Goal: Check status: Check status

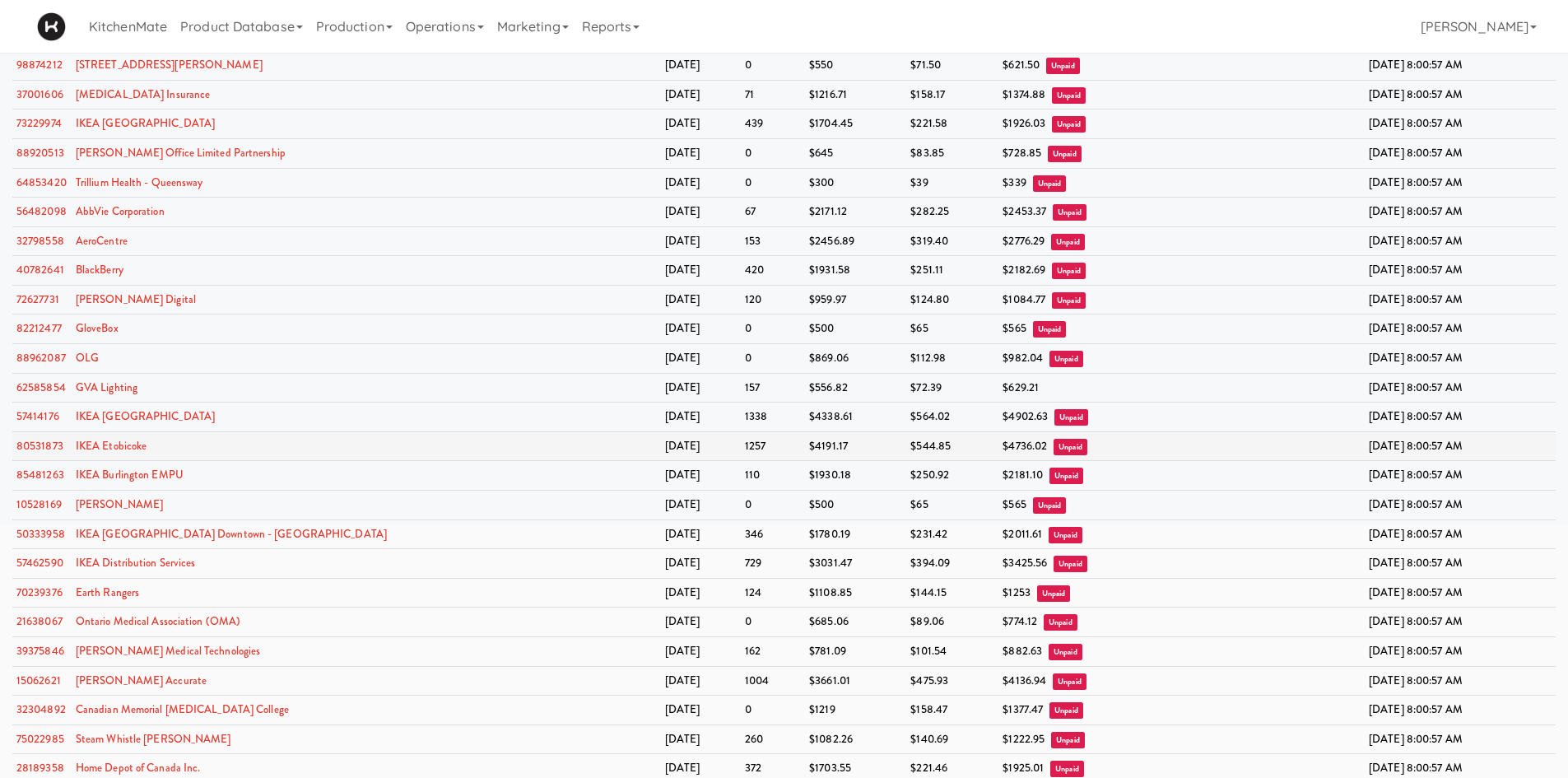
scroll to position [329, 0]
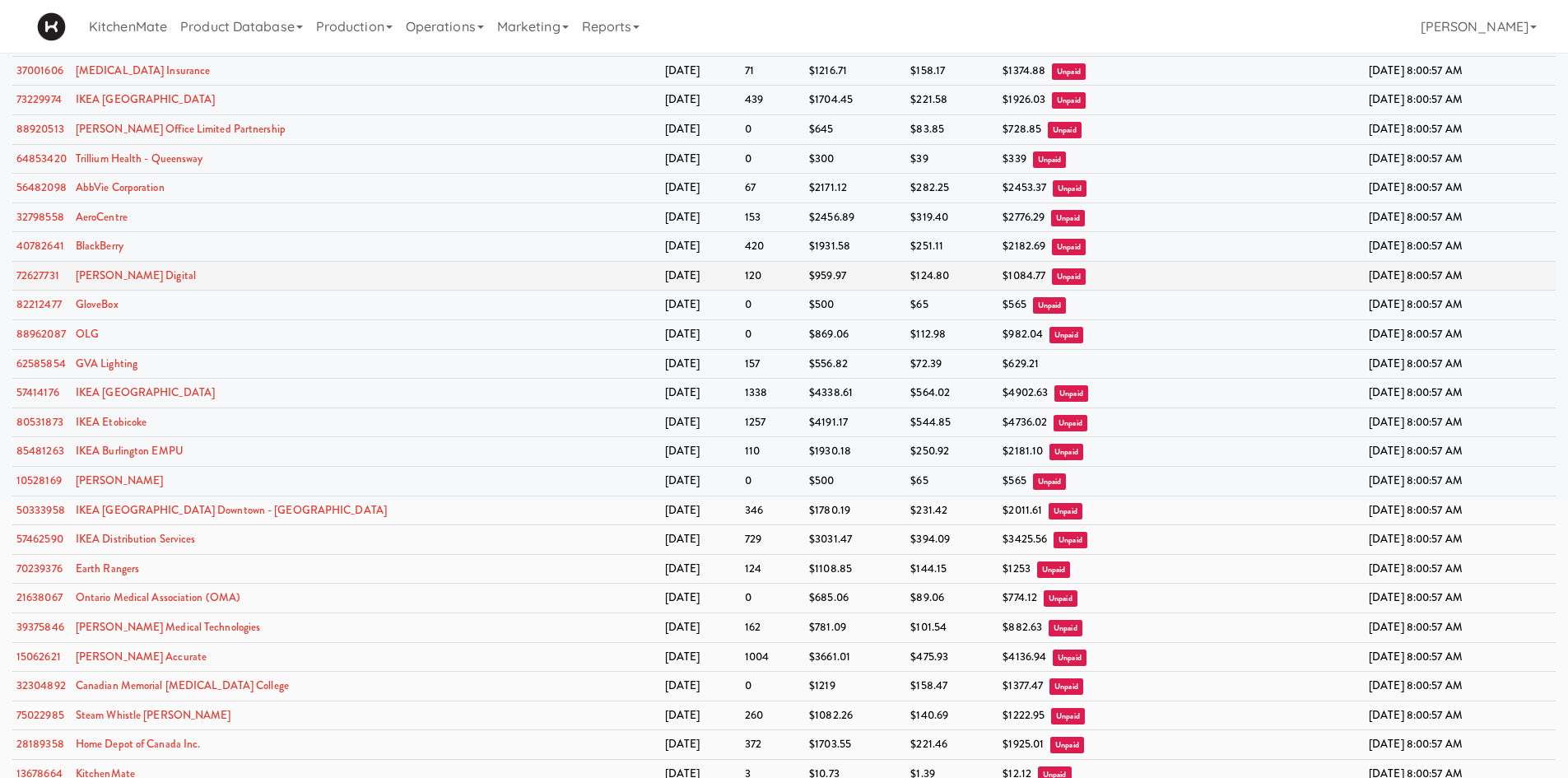
click at [1534, 264] on td "[DATE] 8:00:57 AM" at bounding box center [1460, 276] width 191 height 30
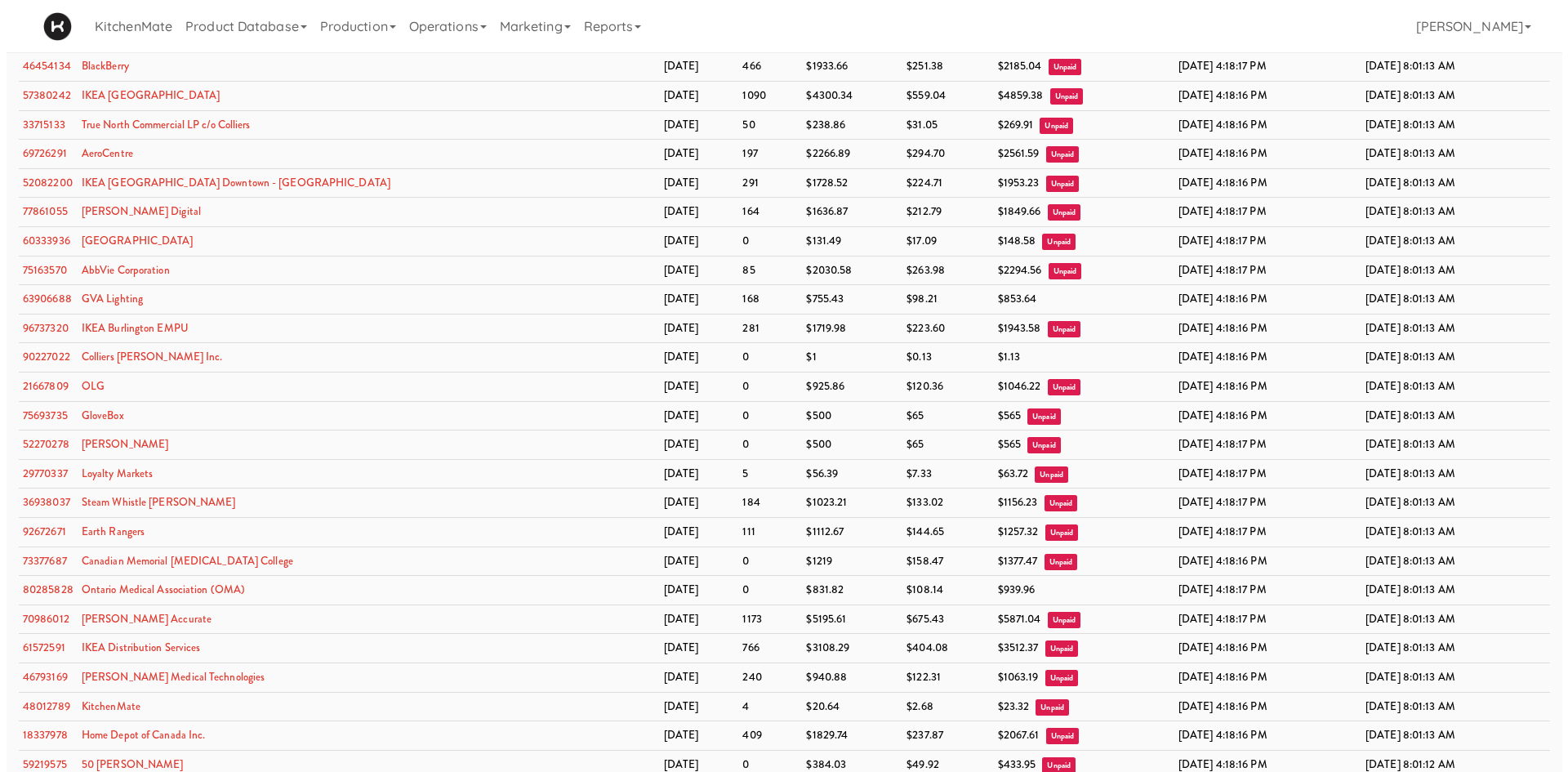
scroll to position [2541, 0]
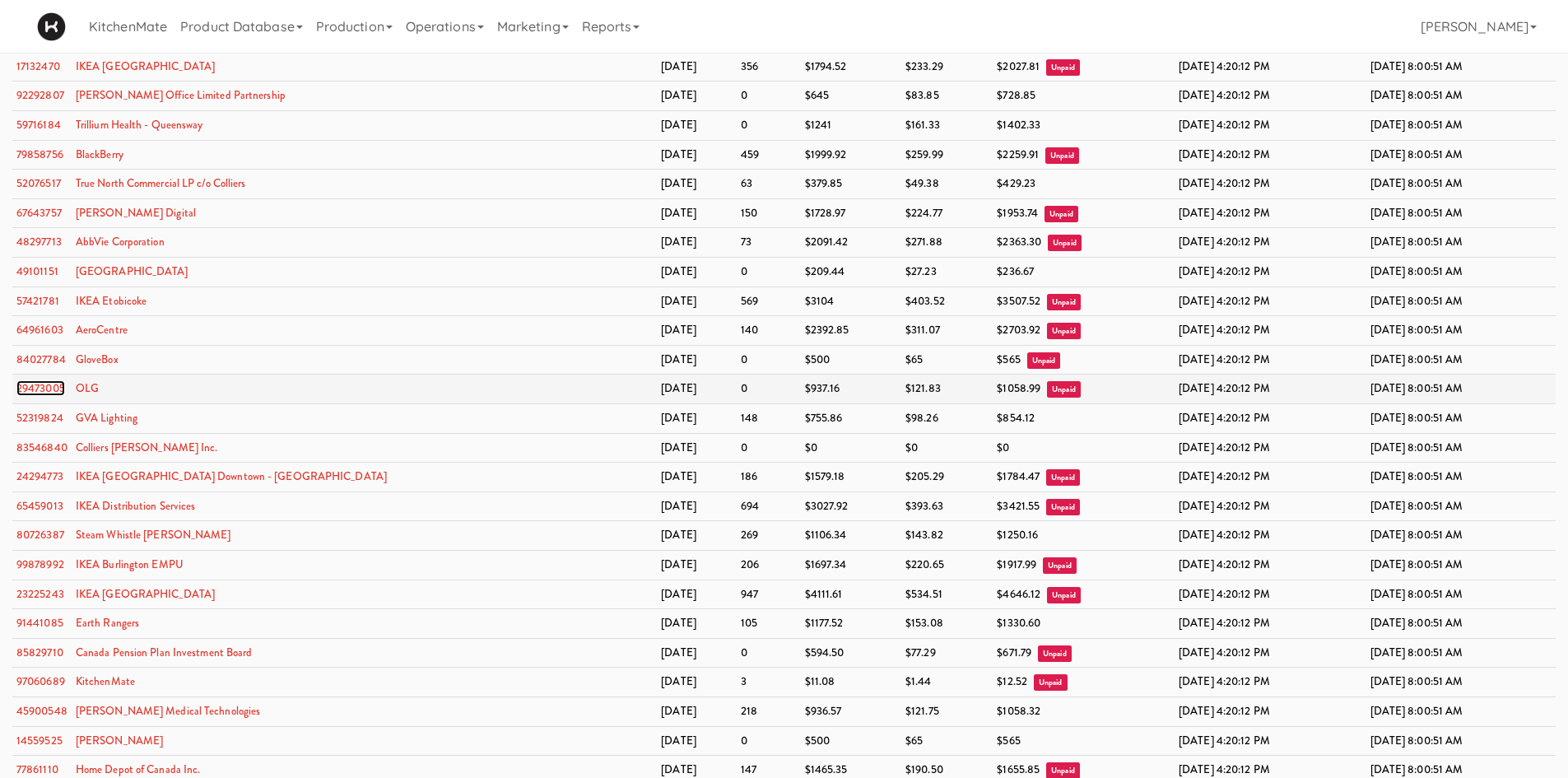
click at [37, 395] on link "29473005" at bounding box center [40, 388] width 48 height 15
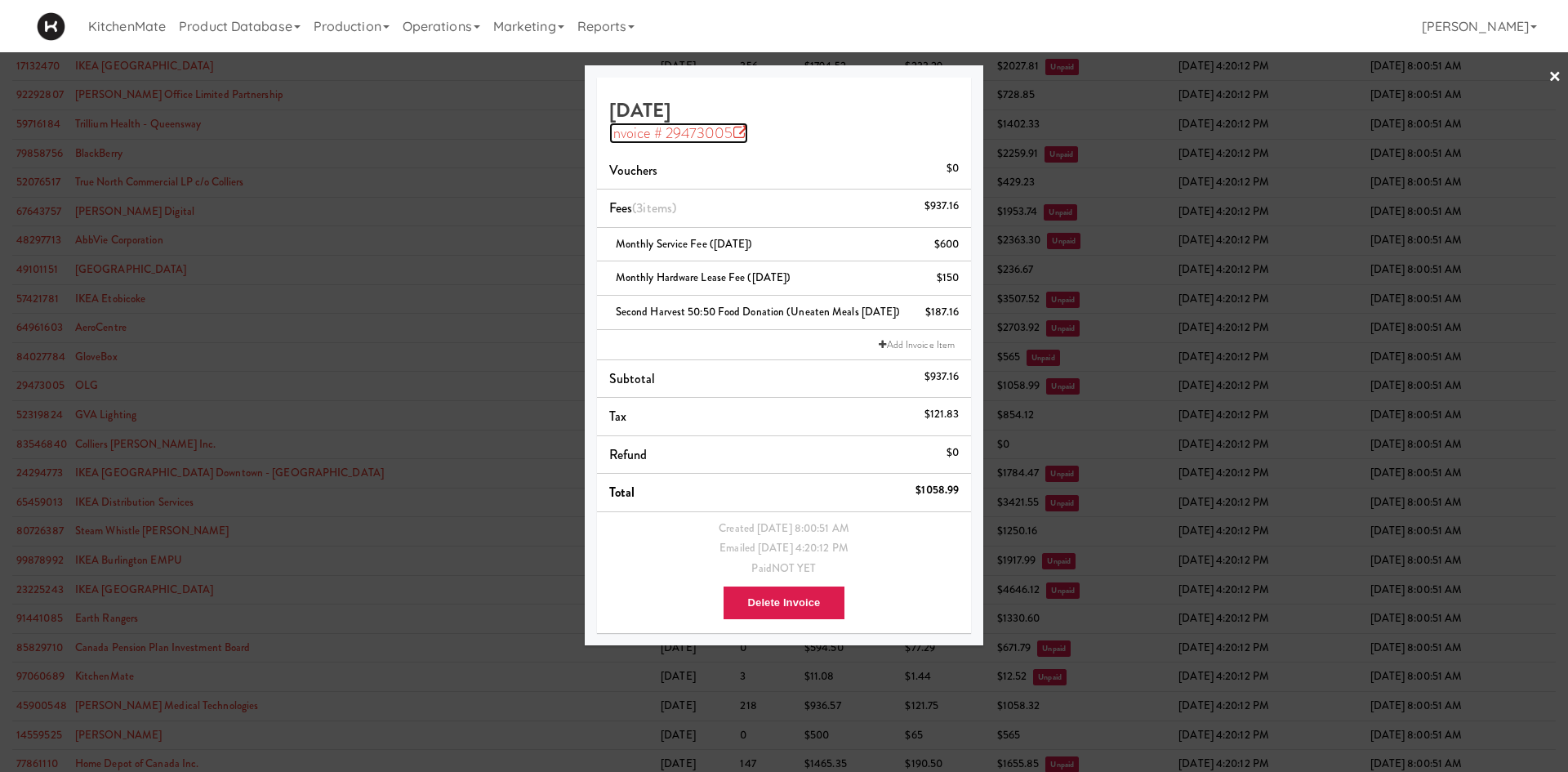
click at [729, 128] on link "Invoice # 29473005" at bounding box center [678, 133] width 139 height 21
